Goal: Information Seeking & Learning: Learn about a topic

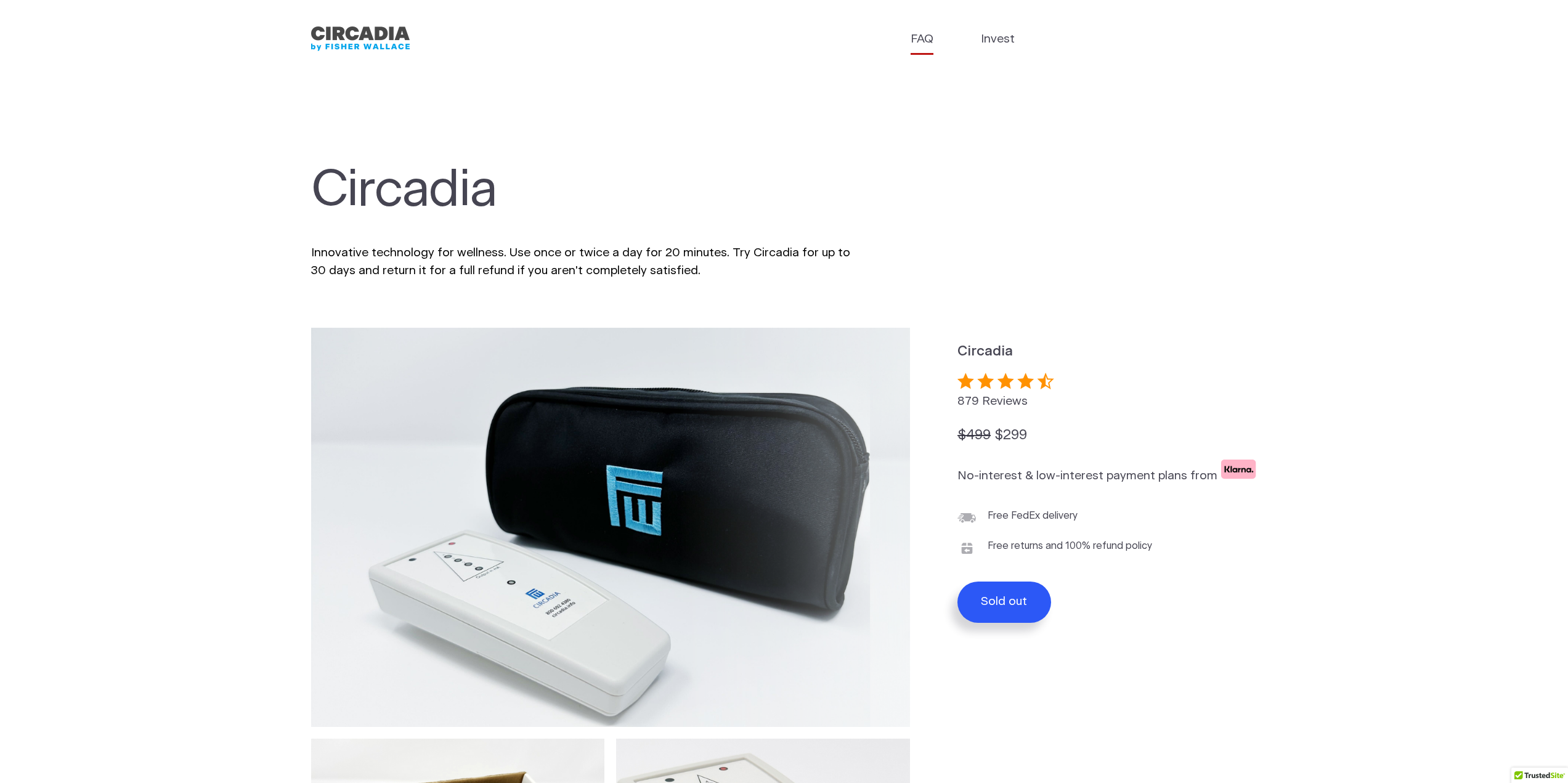
click at [926, 41] on link "FAQ" at bounding box center [922, 39] width 23 height 18
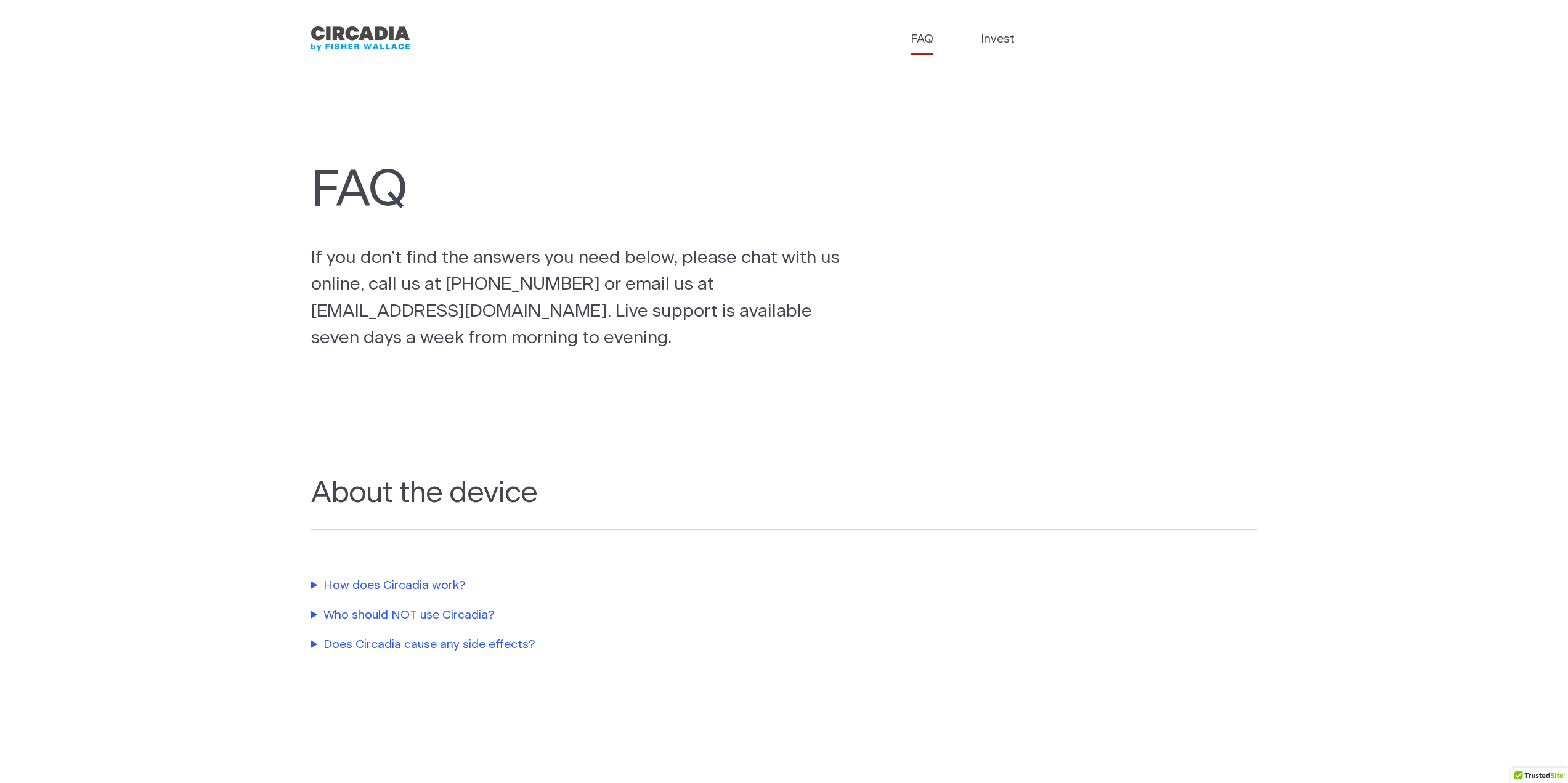
click at [343, 586] on summary "How does Circadia work?" at bounding box center [591, 586] width 561 height 18
